Goal: Task Accomplishment & Management: Use online tool/utility

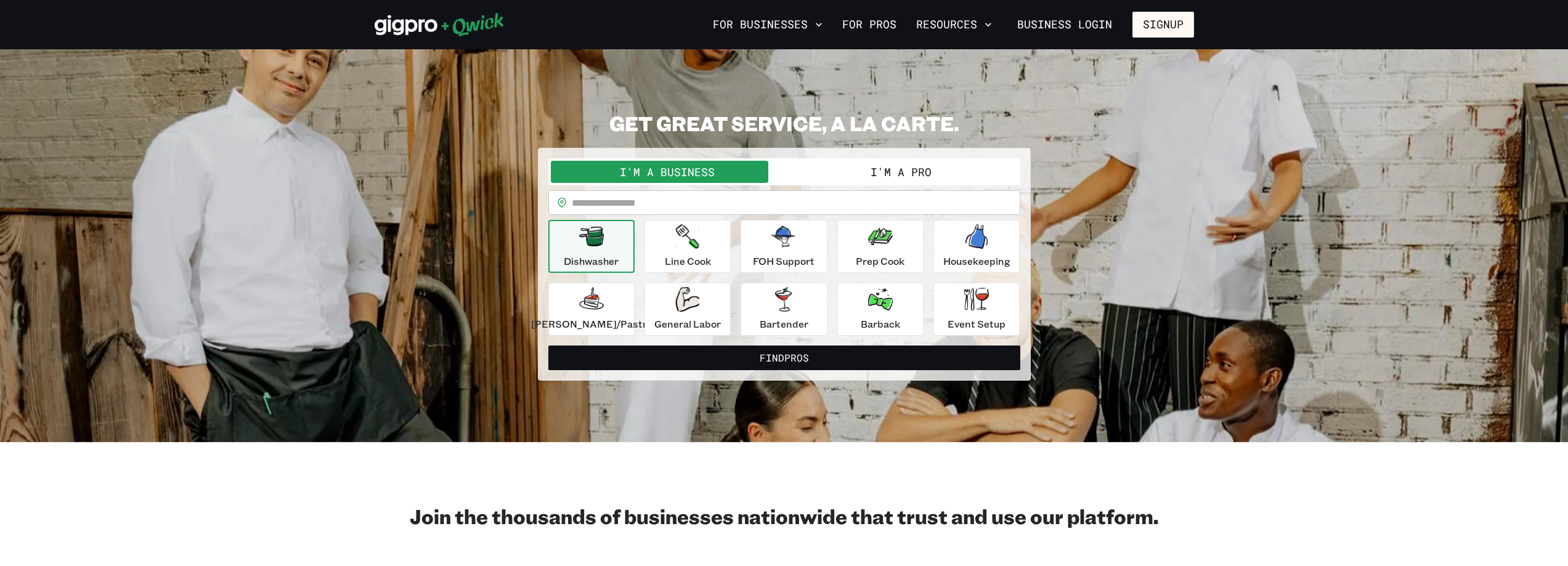
click at [874, 175] on button "I'm a Pro" at bounding box center [901, 171] width 234 height 22
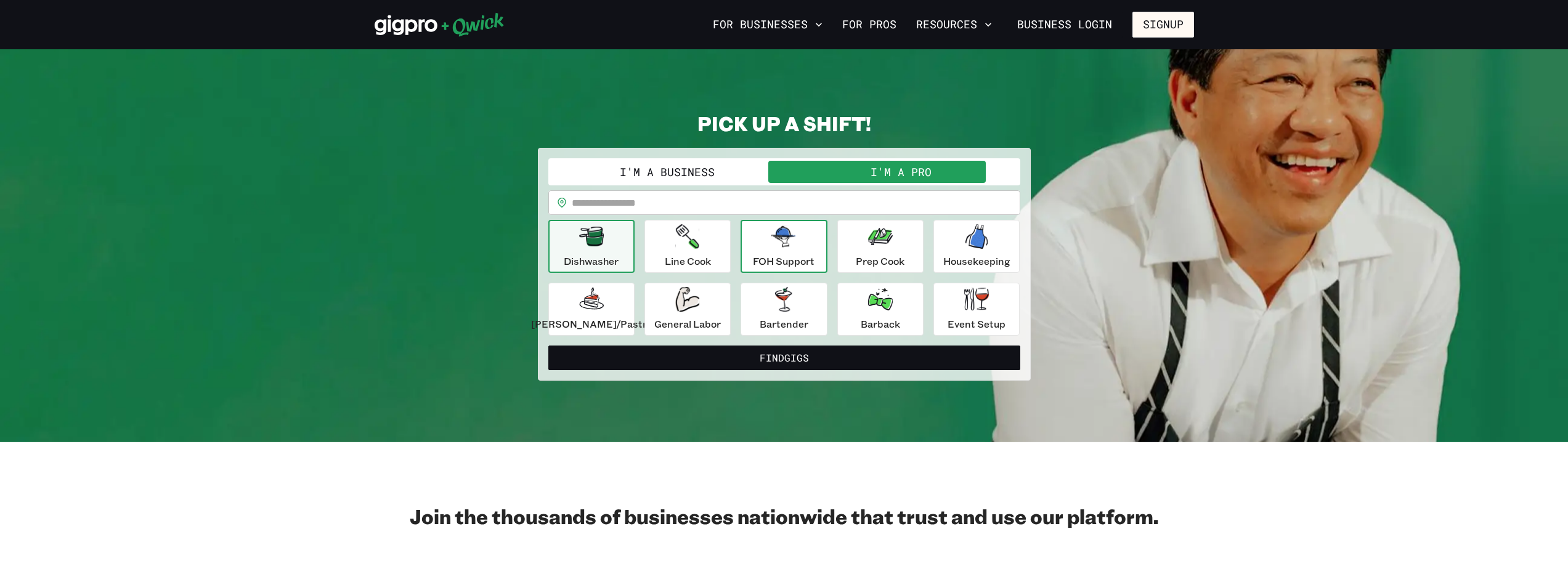
click at [796, 255] on p "FOH Support" at bounding box center [784, 261] width 62 height 15
click at [711, 251] on div "Line Cook" at bounding box center [687, 247] width 46 height 45
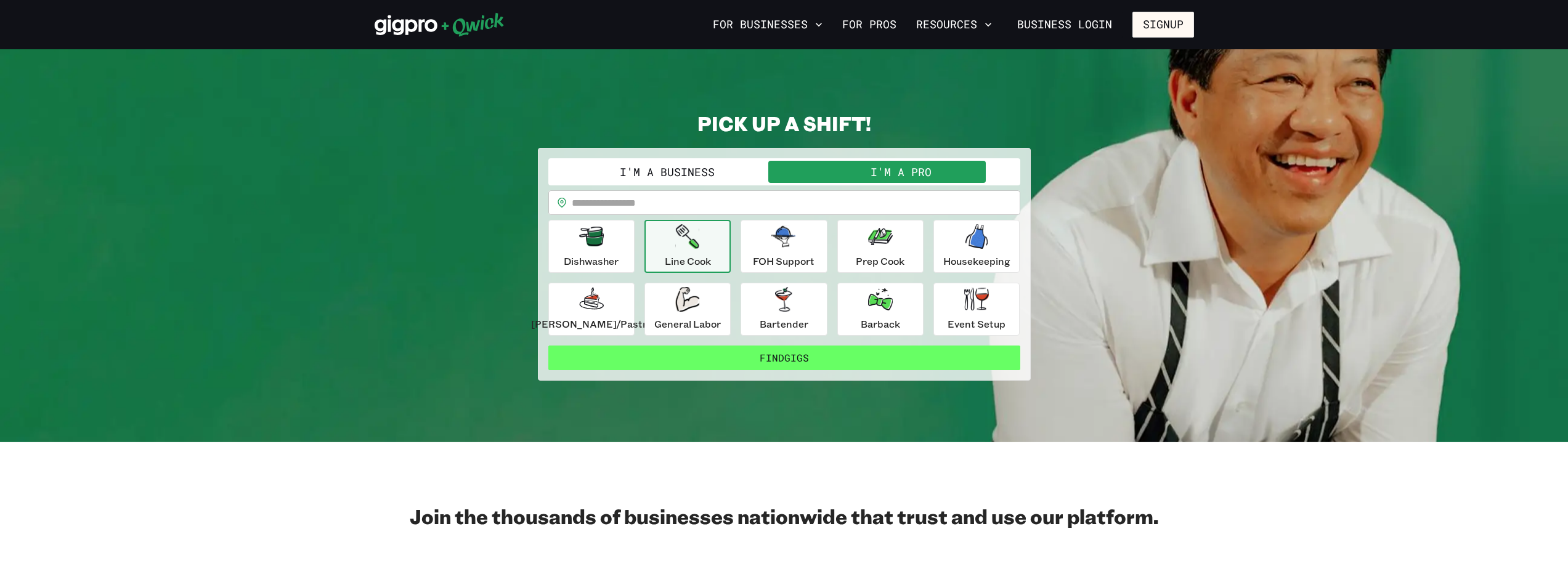
click at [796, 364] on button "Find Gigs" at bounding box center [784, 358] width 472 height 25
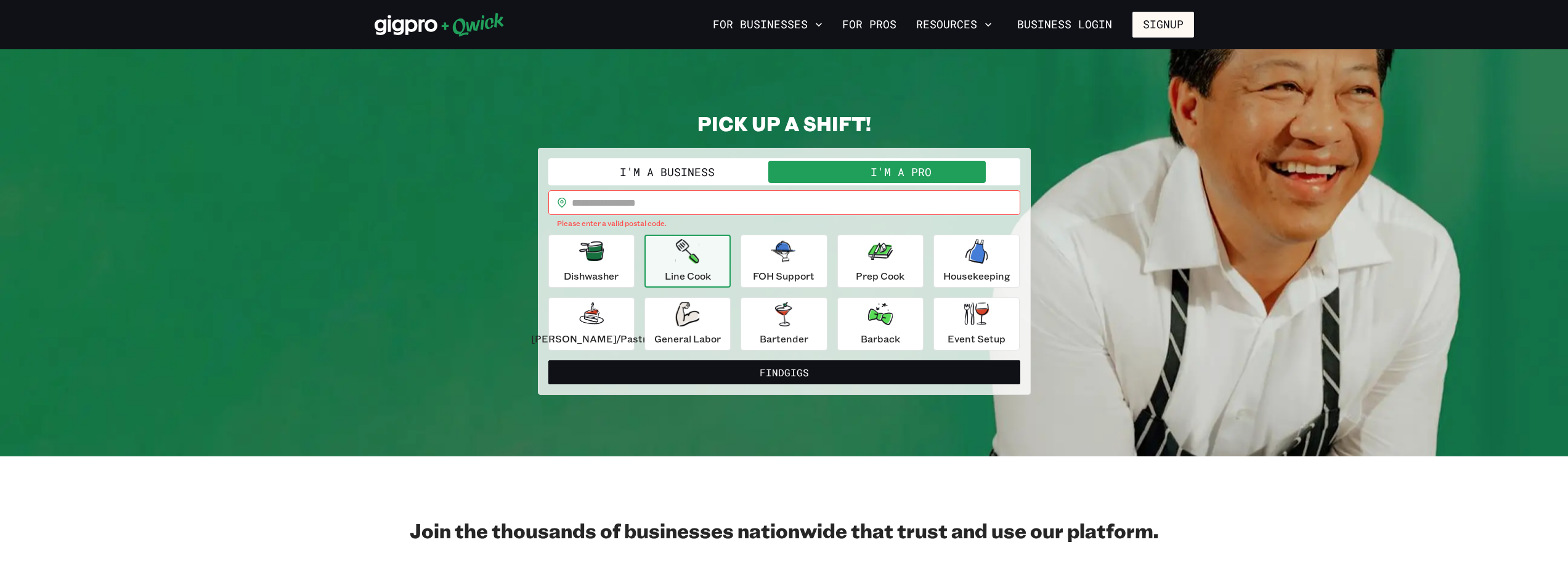
click at [622, 201] on input "text" at bounding box center [795, 203] width 448 height 25
type input "*****"
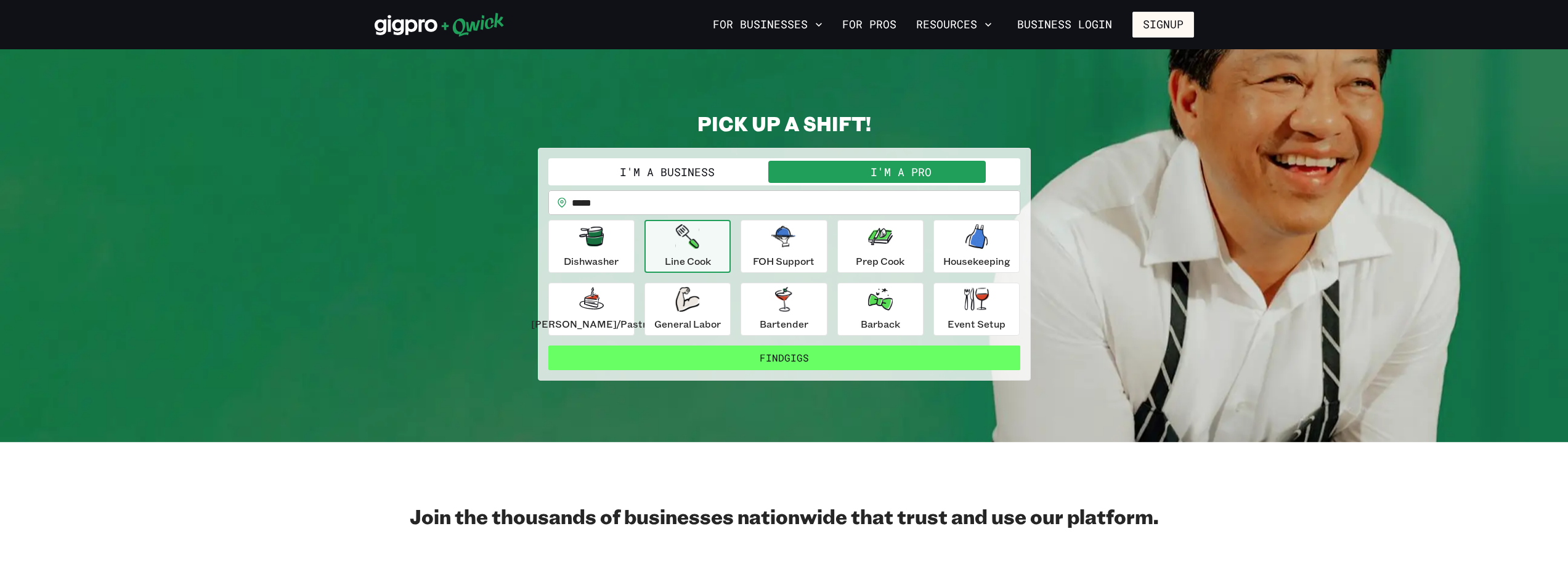
click at [769, 356] on button "Find Gigs" at bounding box center [784, 358] width 472 height 25
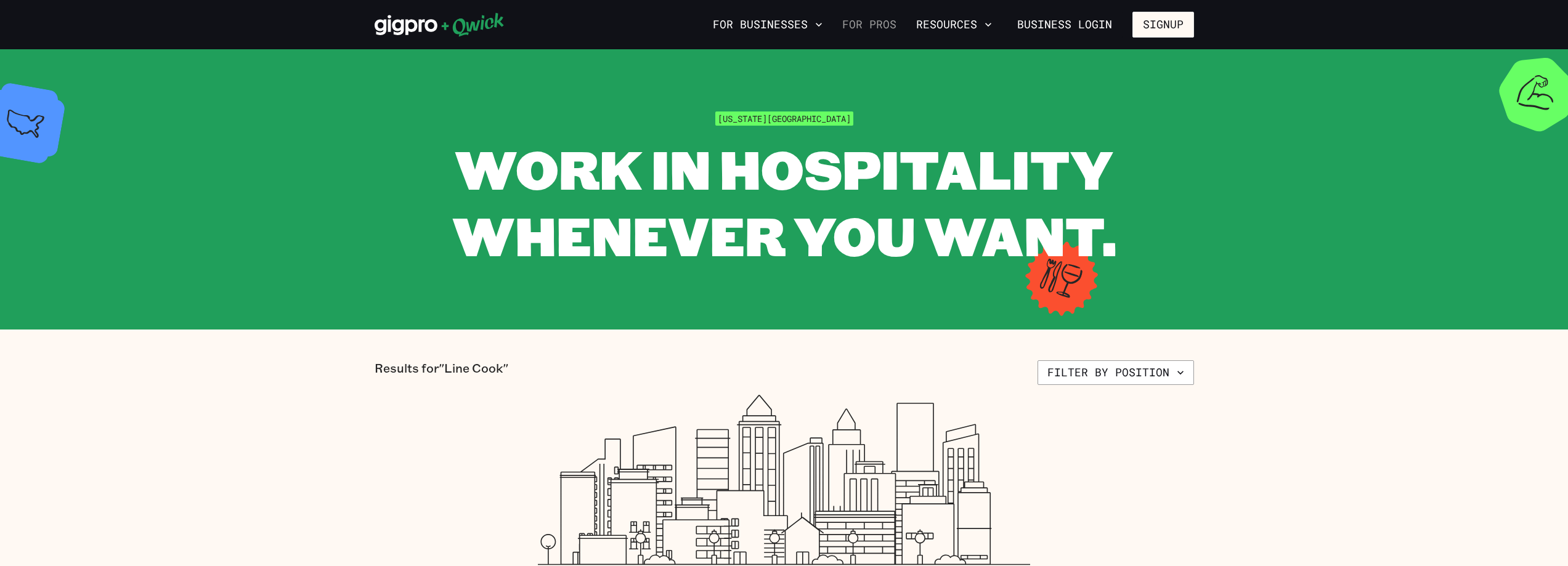
click at [855, 30] on link "For Pros" at bounding box center [869, 24] width 64 height 21
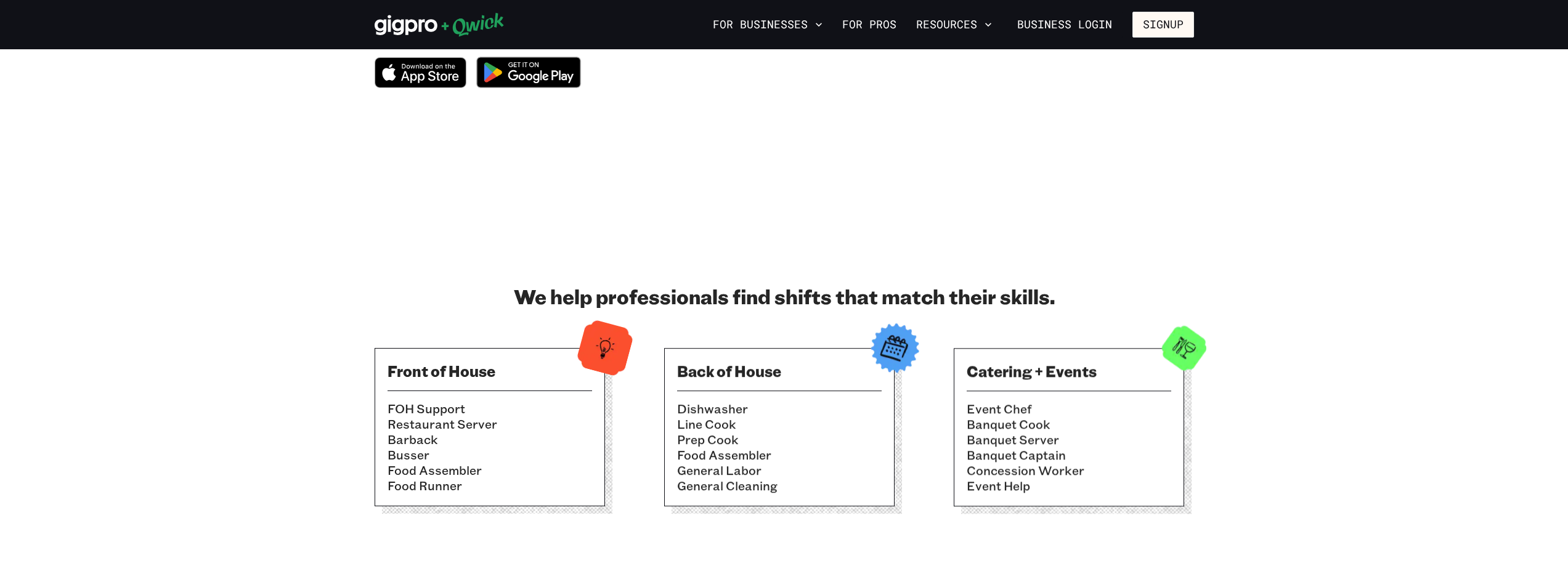
scroll to position [370, 0]
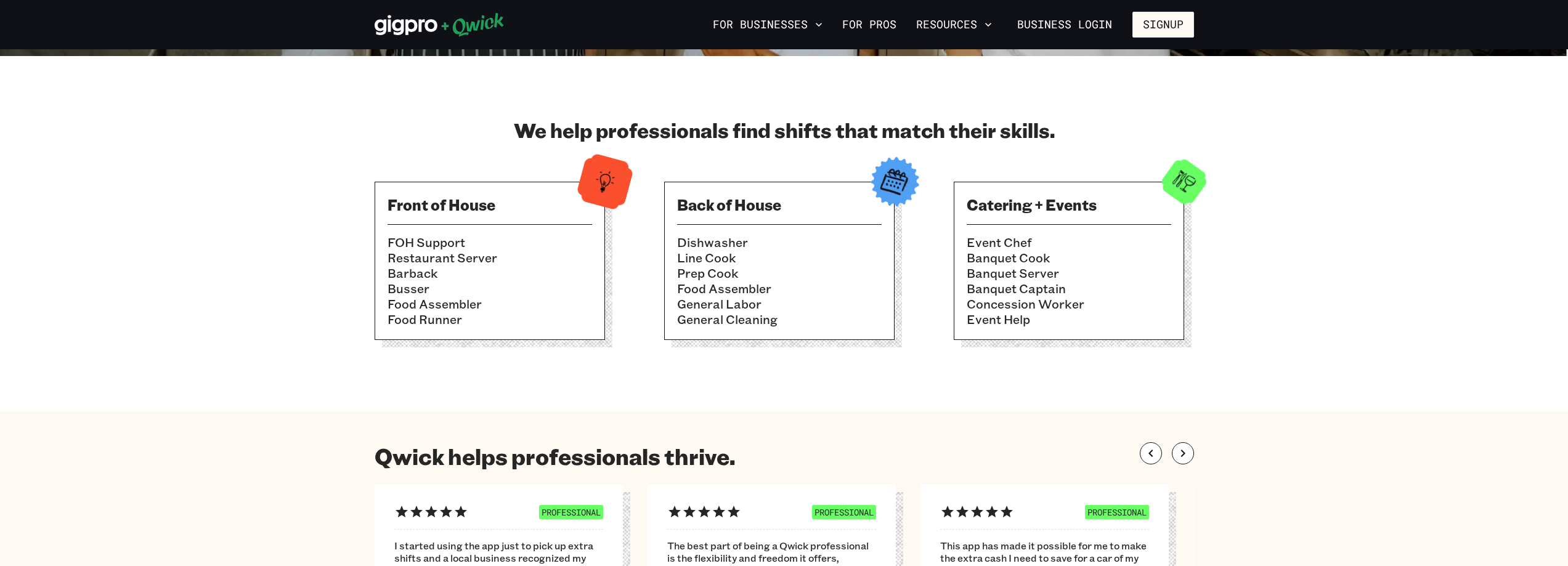
click at [814, 262] on li "Line Cook" at bounding box center [779, 258] width 205 height 15
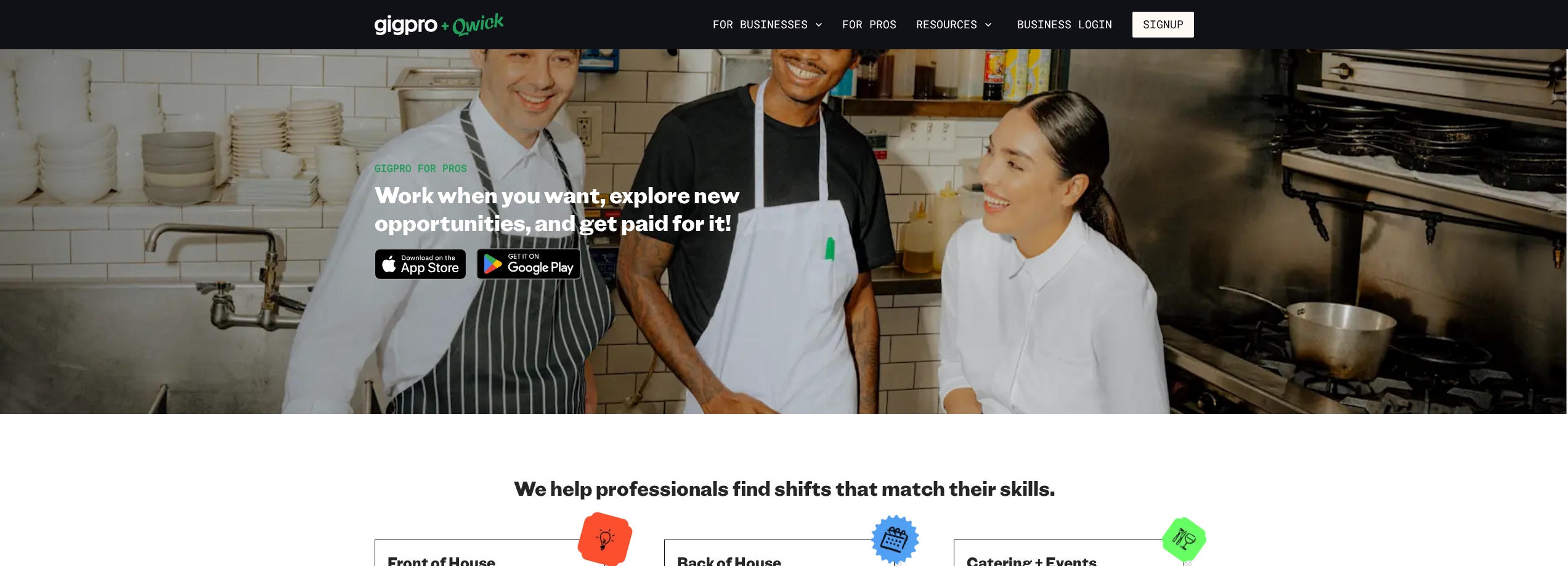
scroll to position [0, 0]
